Goal: Check status: Check status

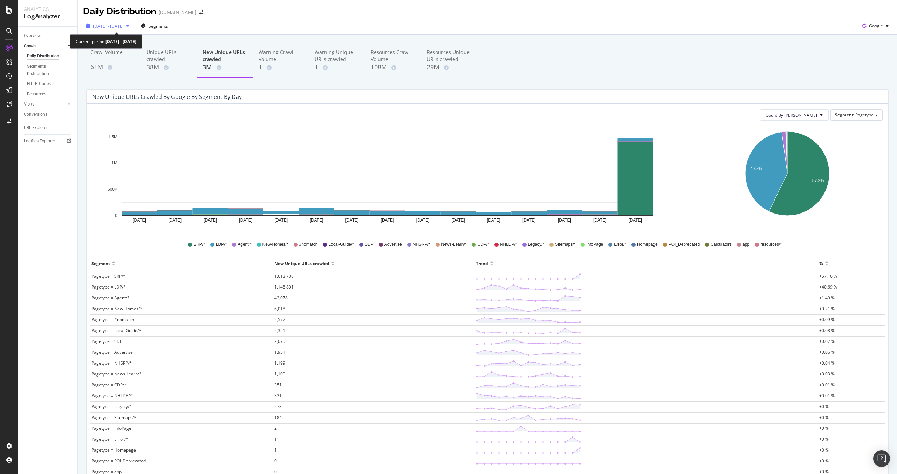
click at [124, 26] on span "[DATE] - [DATE]" at bounding box center [108, 26] width 31 height 6
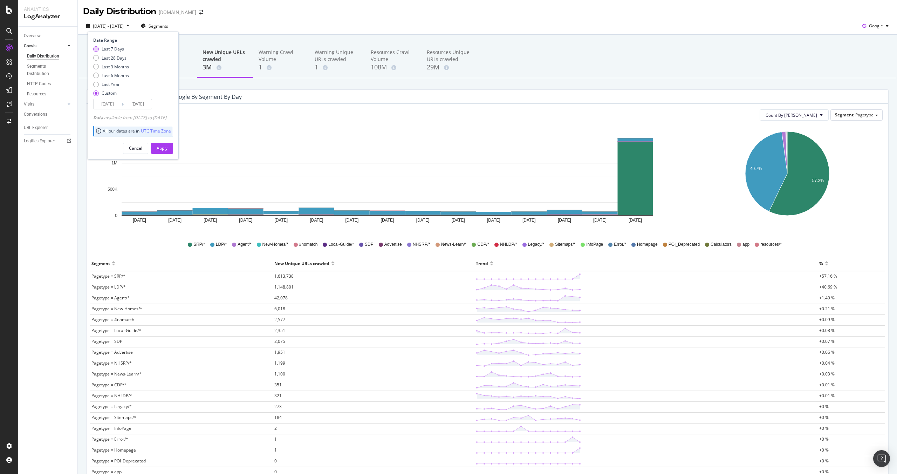
click at [111, 49] on div "Last 7 Days" at bounding box center [113, 49] width 22 height 6
type input "[DATE]"
click at [167, 148] on div "Apply" at bounding box center [162, 148] width 11 height 6
